Goal: Task Accomplishment & Management: Complete application form

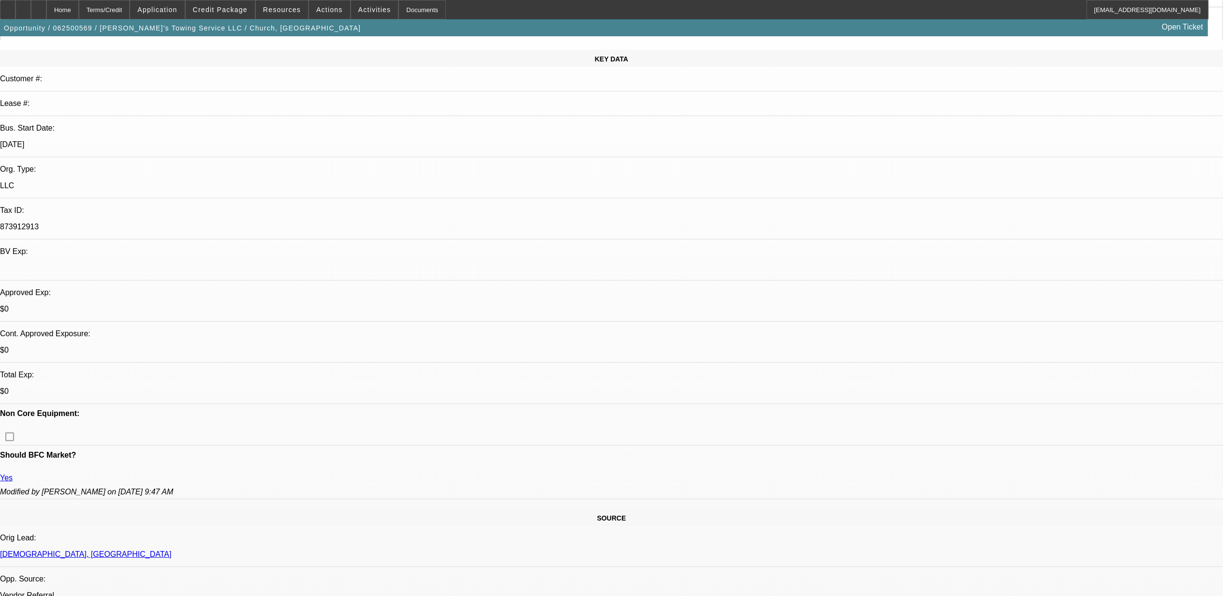
select select "0"
select select "2"
select select "0.1"
select select "0"
select select "2"
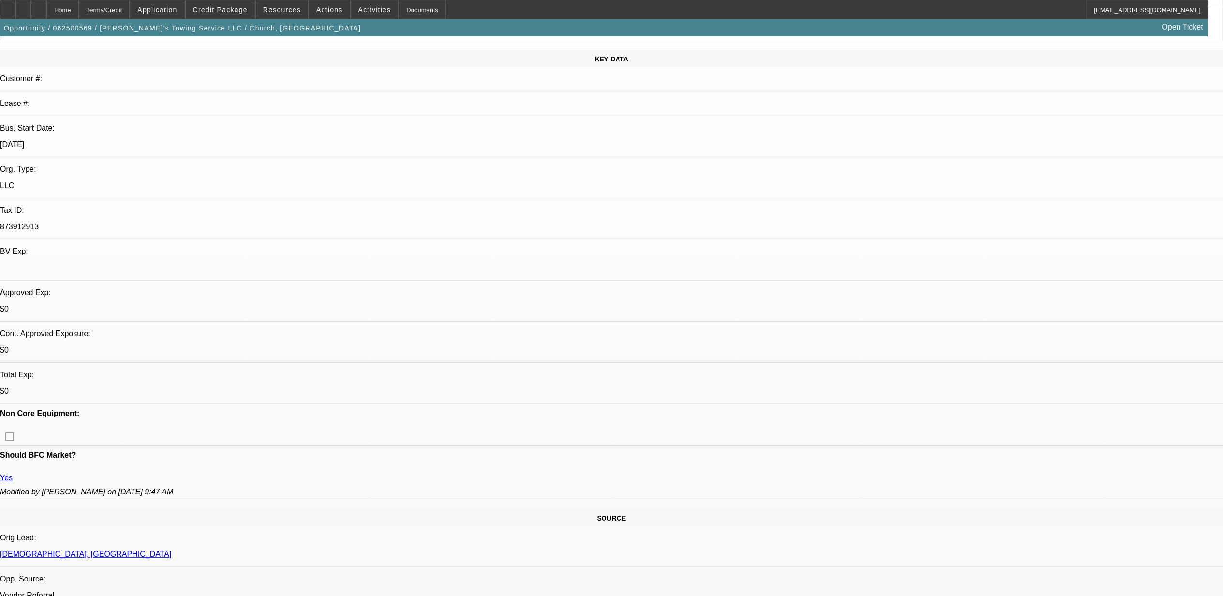
select select "0.1"
select select "0"
select select "2"
select select "0.1"
select select "0"
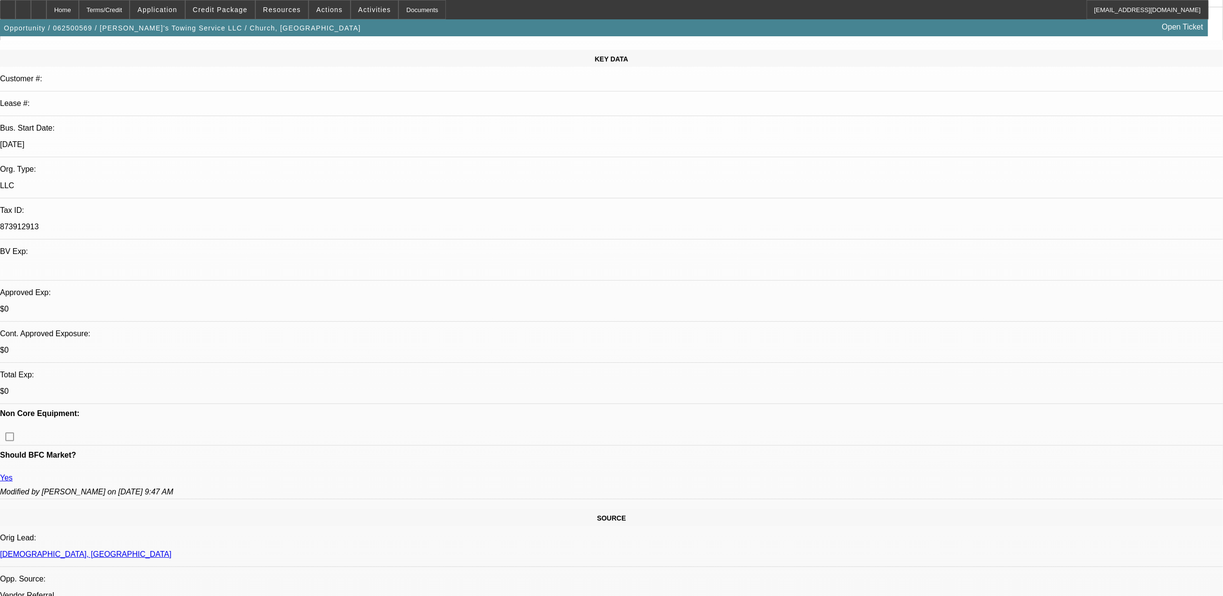
select select "0"
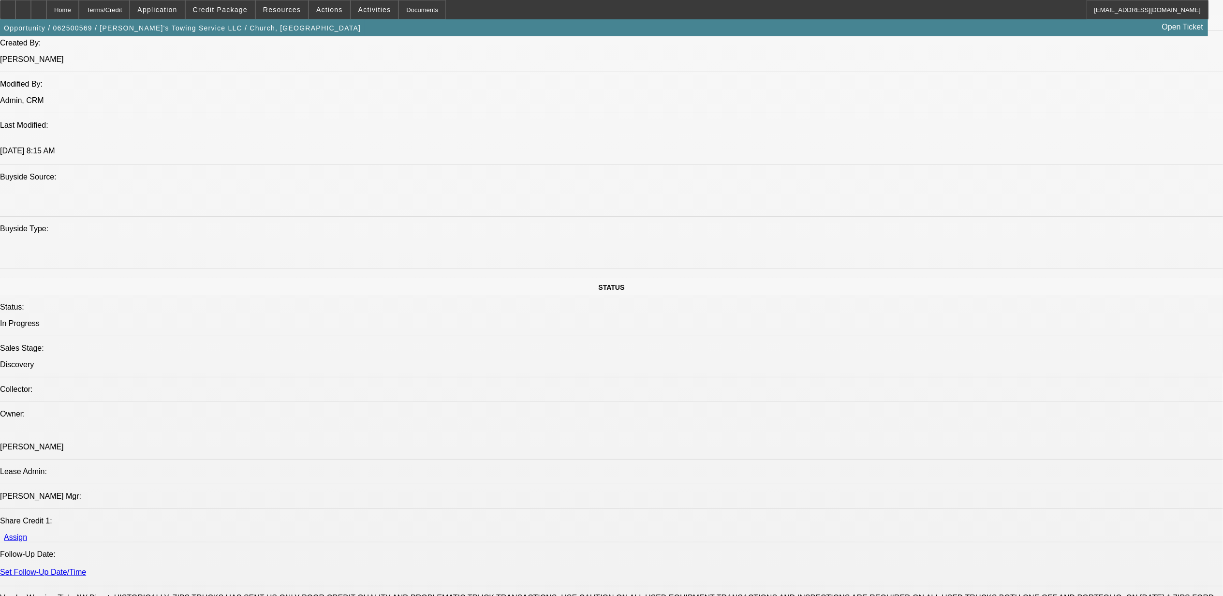
select select "1"
select select "2"
select select "4"
select select "1"
select select "2"
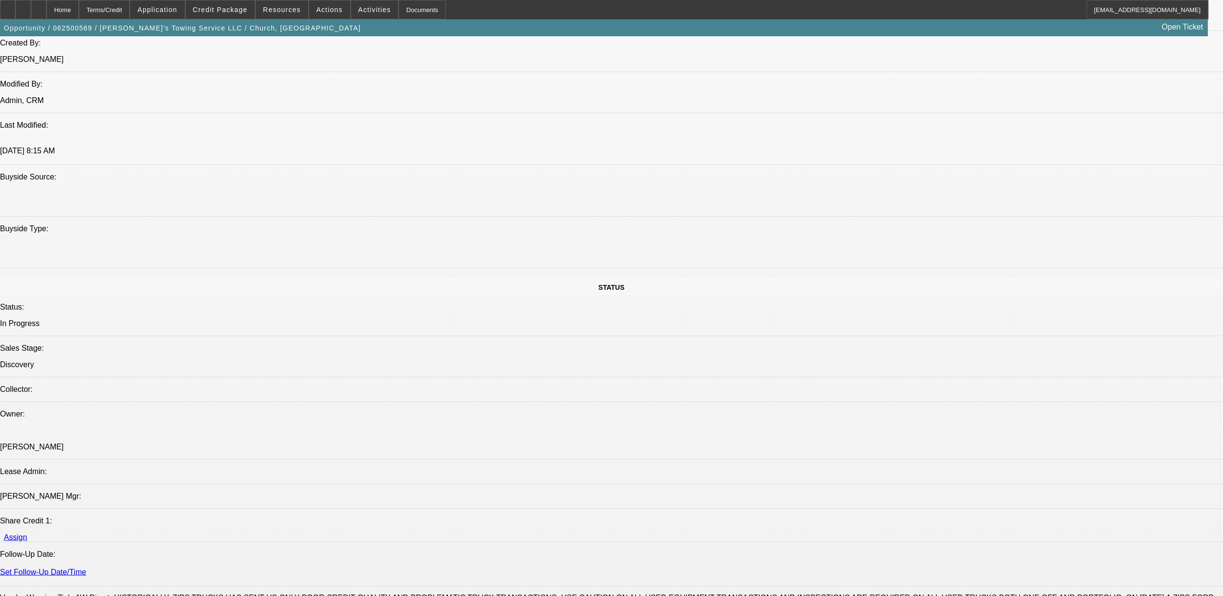
select select "4"
select select "1"
select select "2"
select select "4"
select select "1"
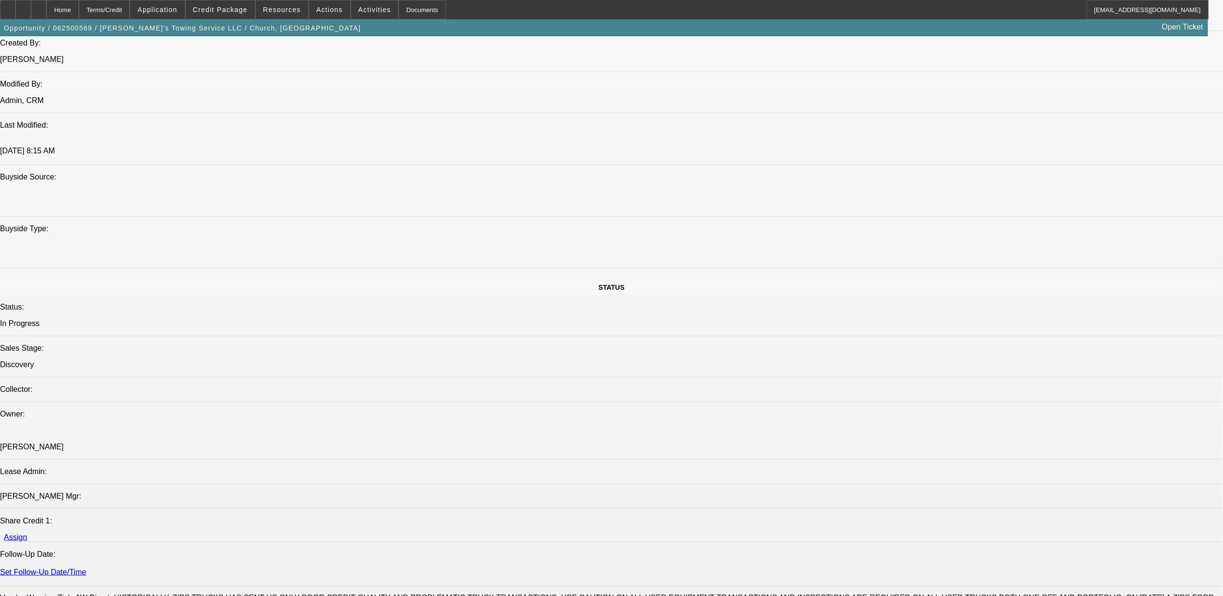
select select "2"
select select "6"
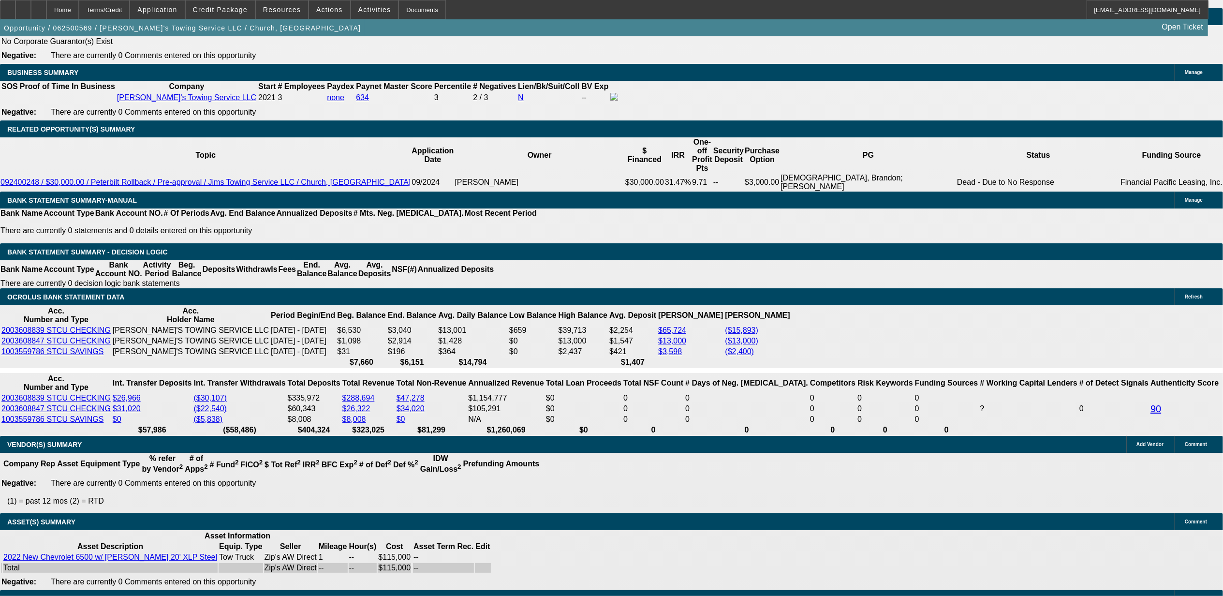
scroll to position [1576, 0]
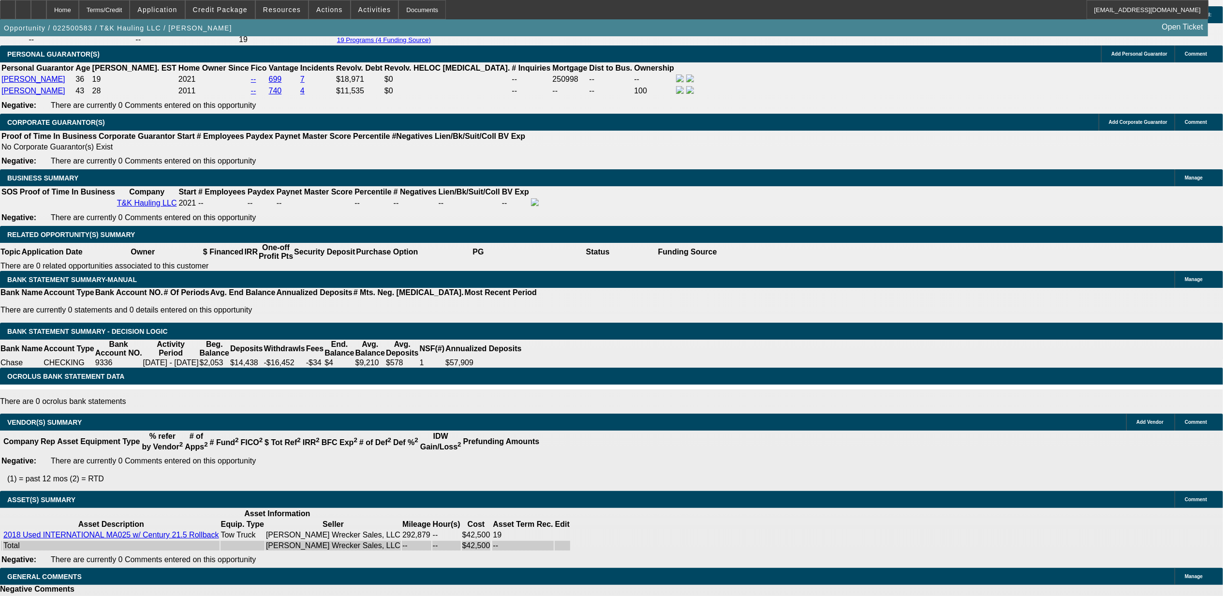
select select "0"
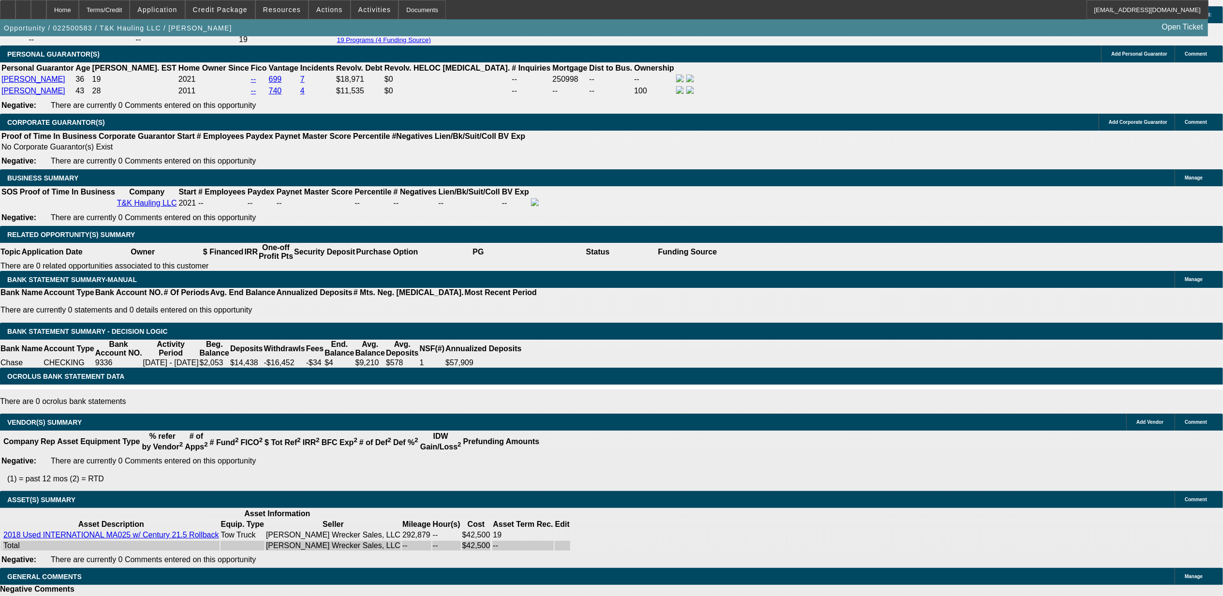
select select "0"
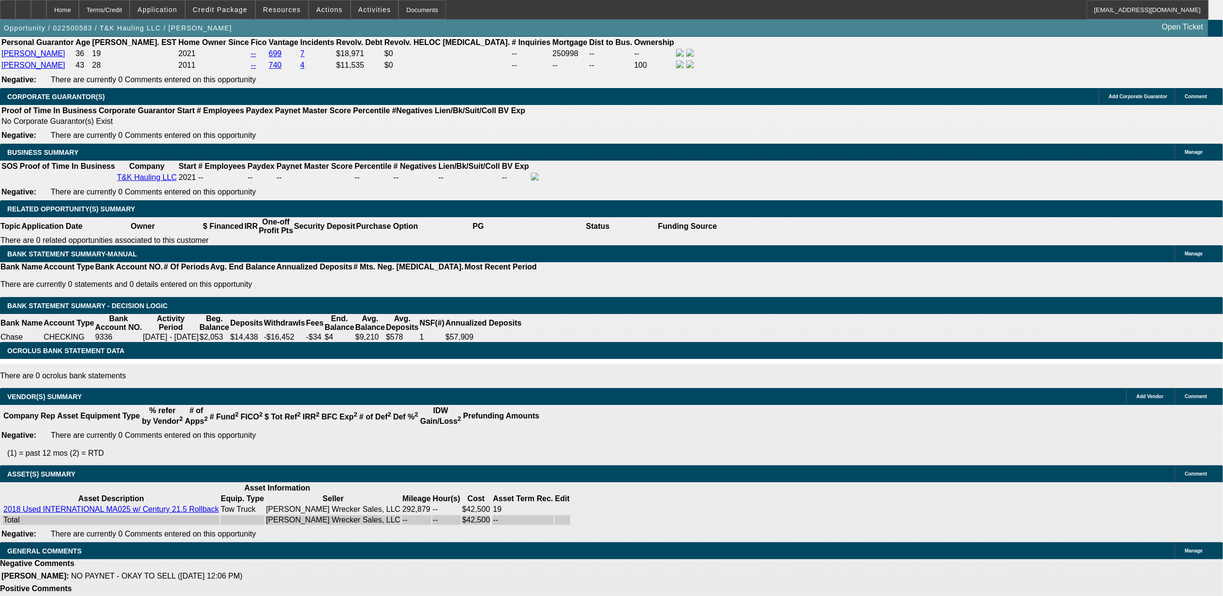
select select "1"
select select "2"
select select "6"
select select "1"
select select "2"
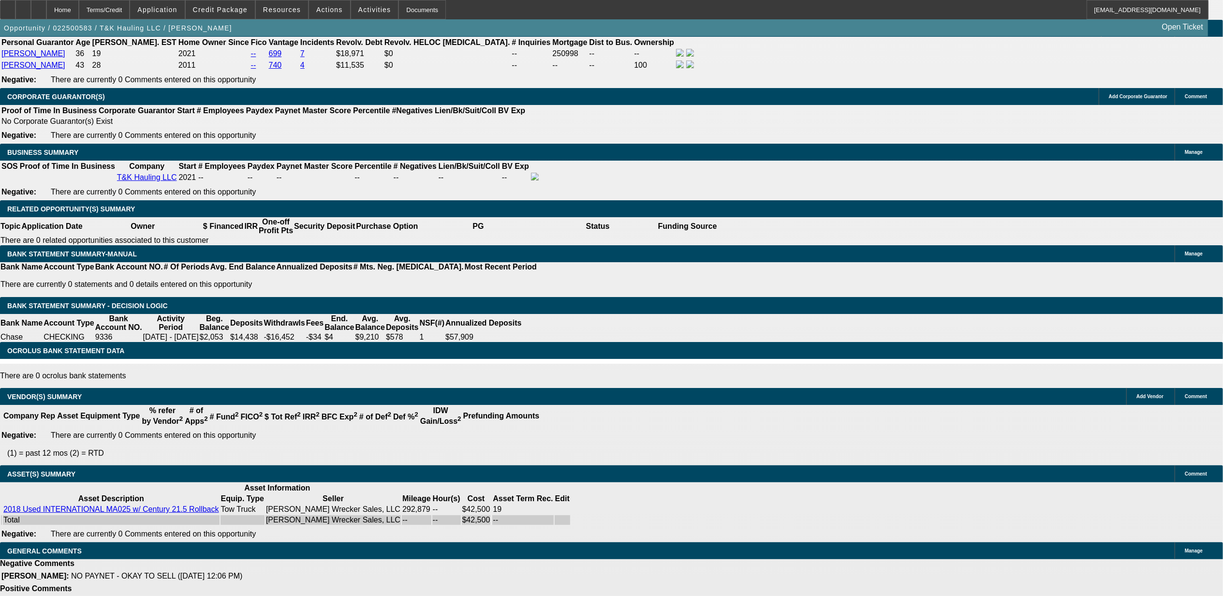
select select "6"
select select "1"
select select "2"
select select "6"
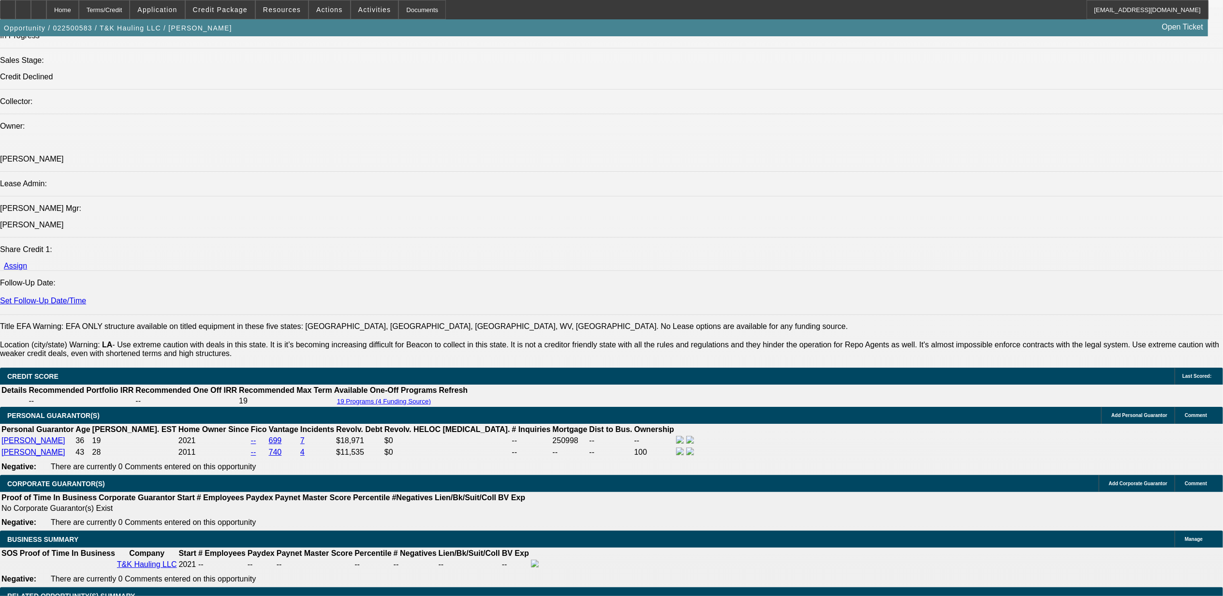
scroll to position [1095, 0]
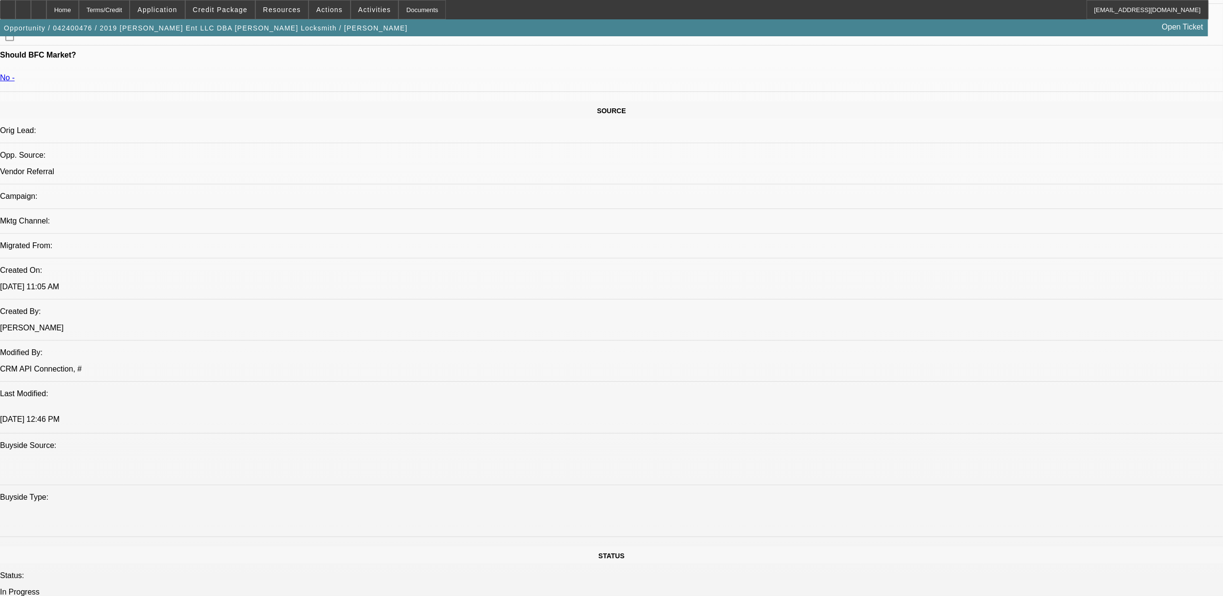
select select "0"
select select "2"
select select "0"
select select "2"
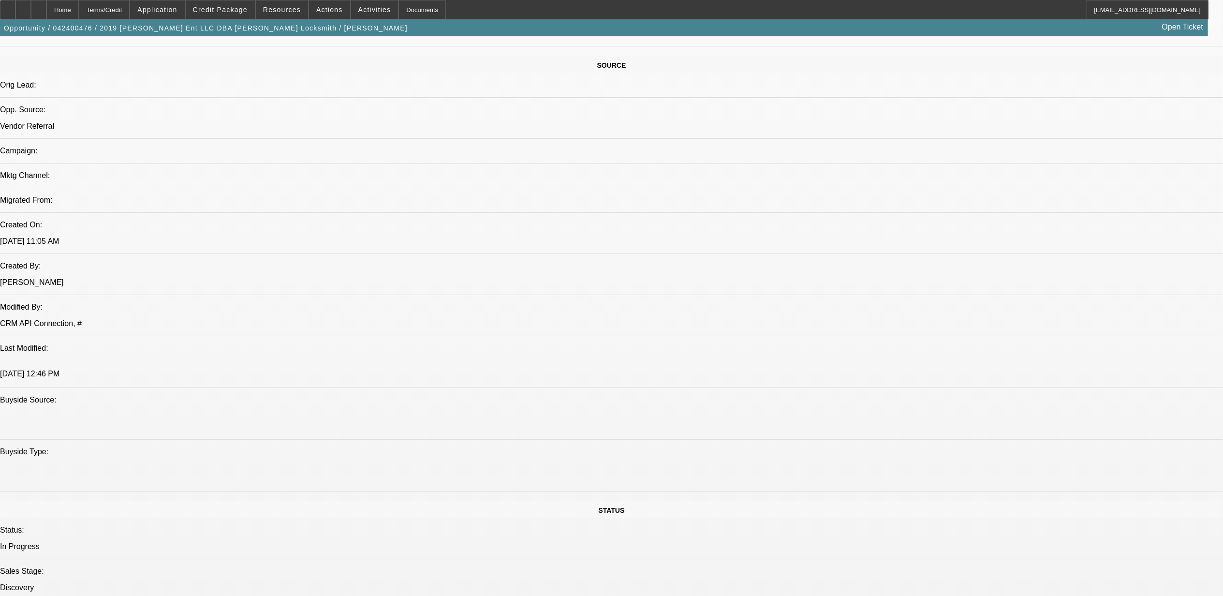
scroll to position [302, 0]
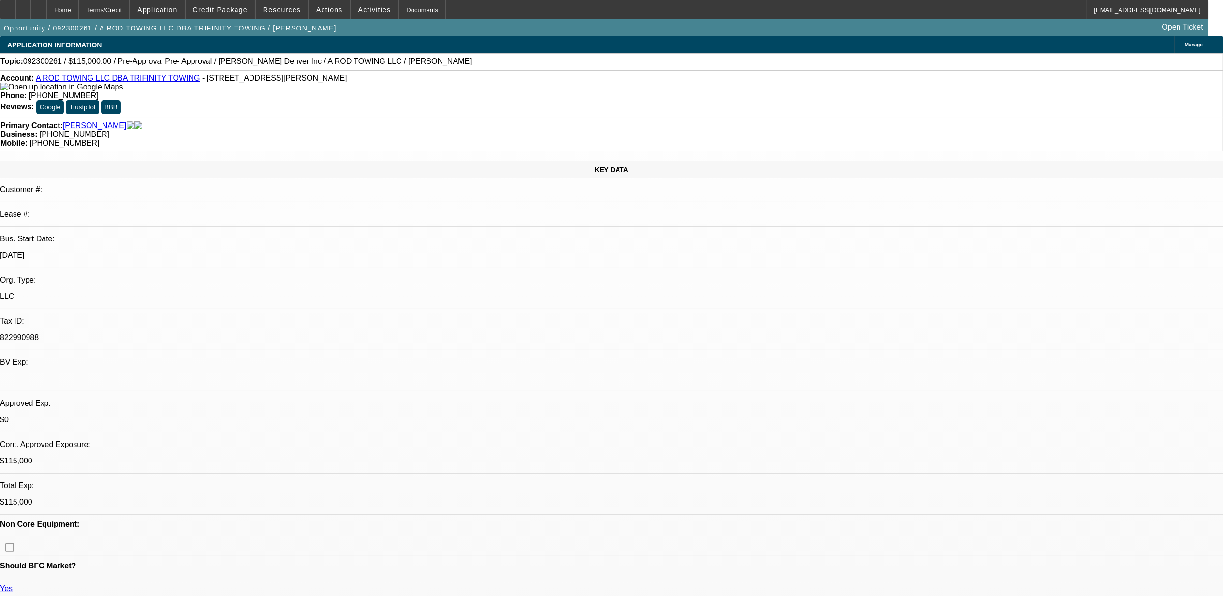
select select "0"
select select "2"
select select "0.1"
select select "0"
select select "2"
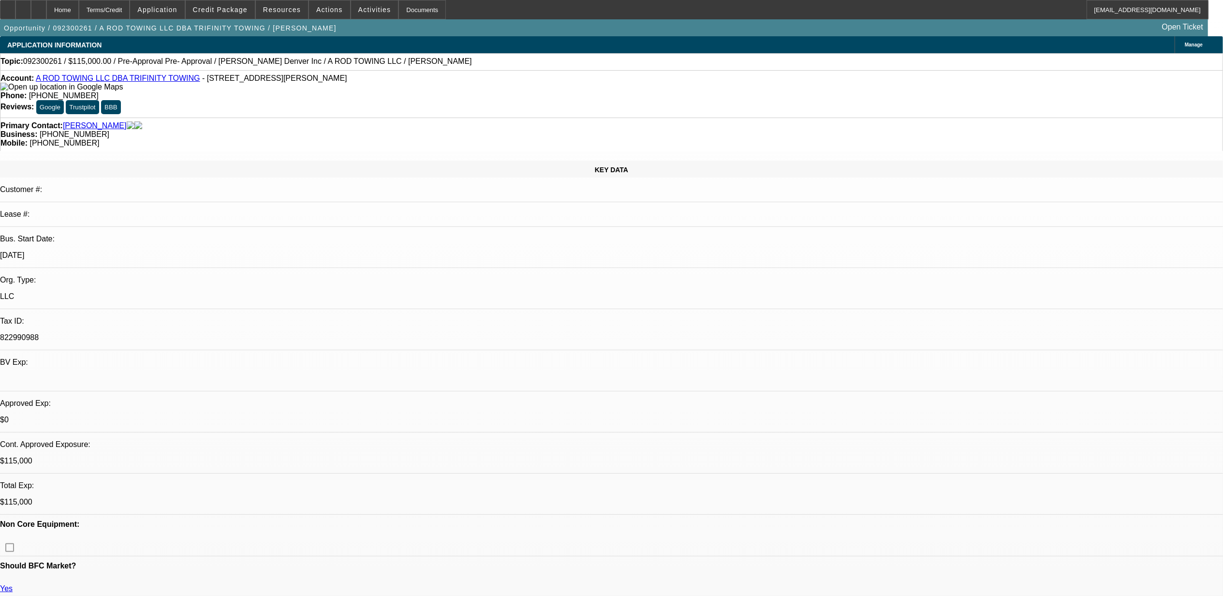
select select "0.1"
select select "0.15"
select select "2"
select select "0.1"
select select "1"
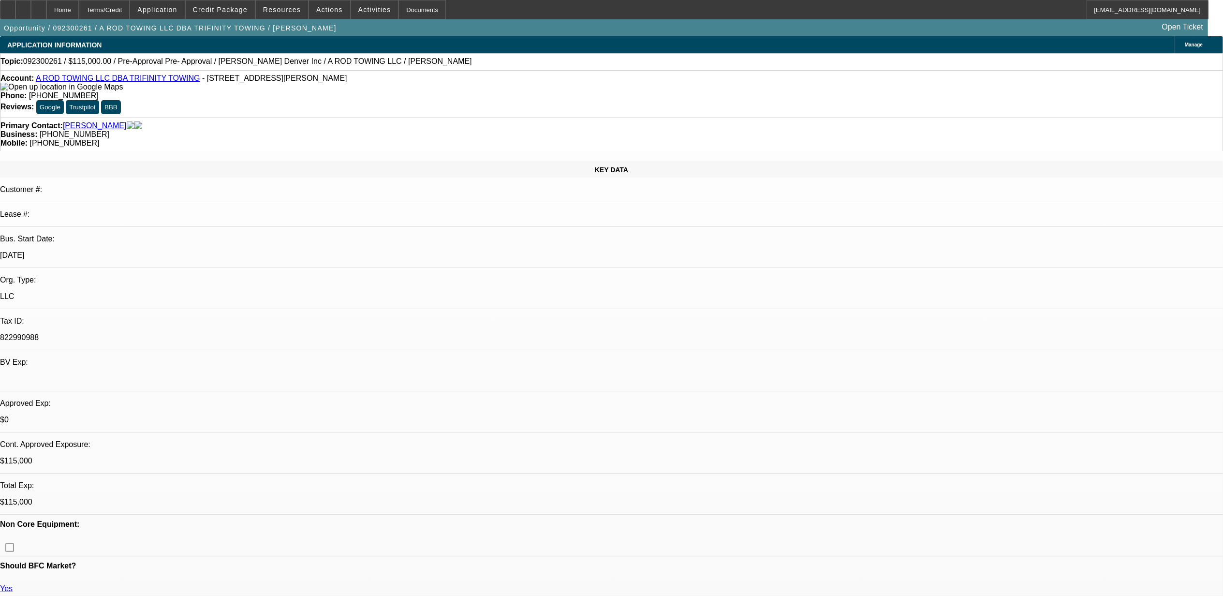
select select "2"
select select "4"
select select "1"
select select "2"
select select "4"
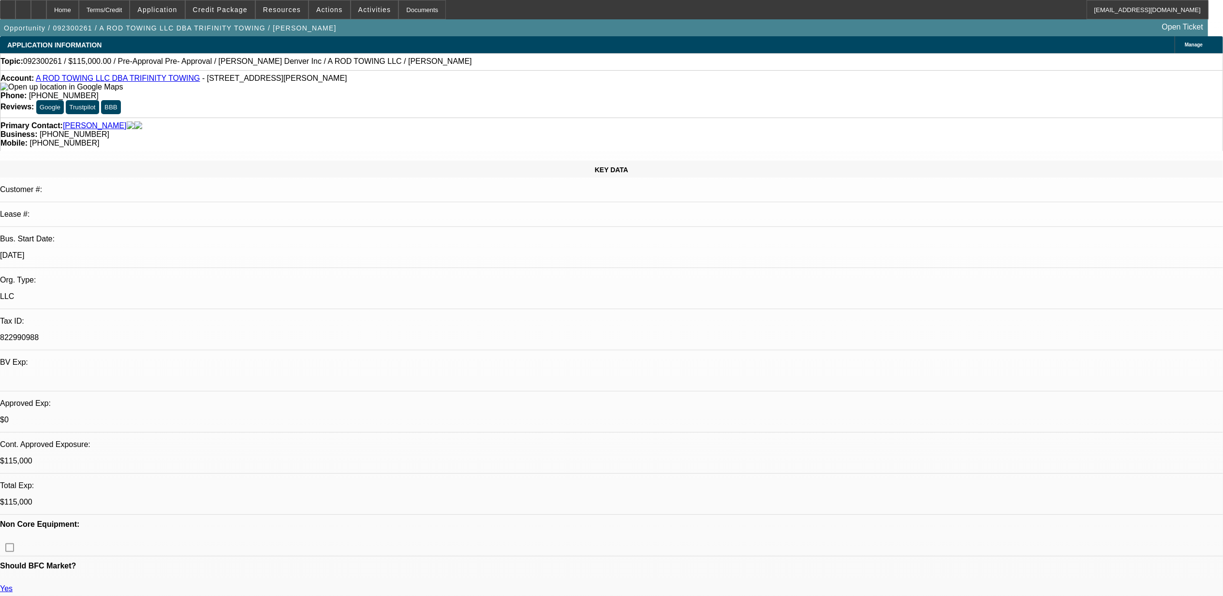
select select "1"
select select "2"
select select "4"
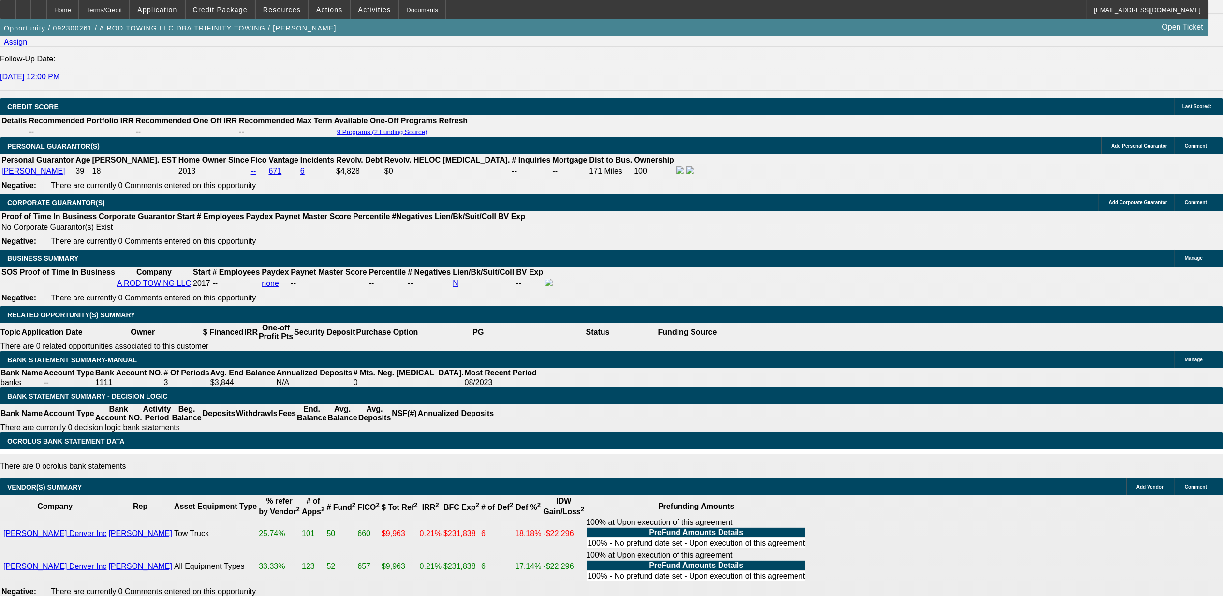
scroll to position [1275, 0]
